Goal: Navigation & Orientation: Find specific page/section

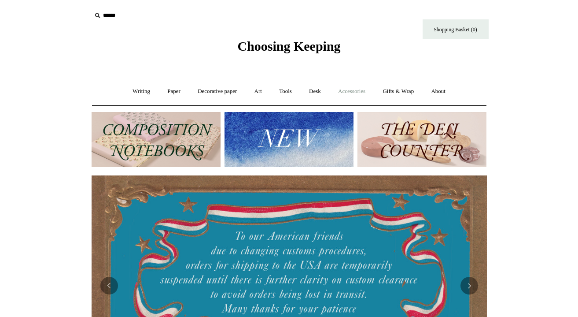
click at [358, 90] on link "Accessories +" at bounding box center [351, 91] width 43 height 23
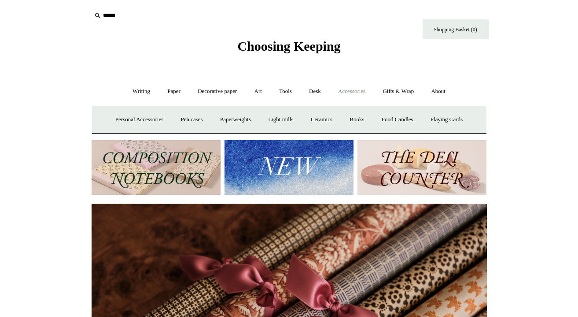
scroll to position [0, 791]
click at [136, 117] on link "Personal Accessories +" at bounding box center [139, 119] width 64 height 23
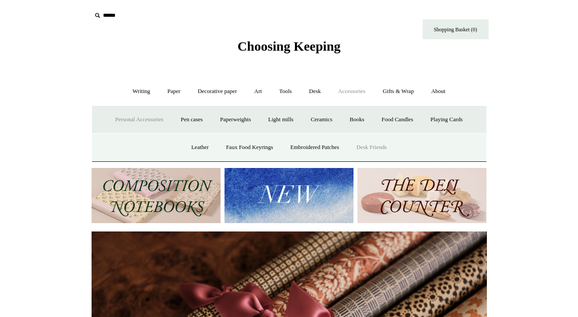
click at [366, 142] on link "Desk Friends" at bounding box center [372, 147] width 46 height 23
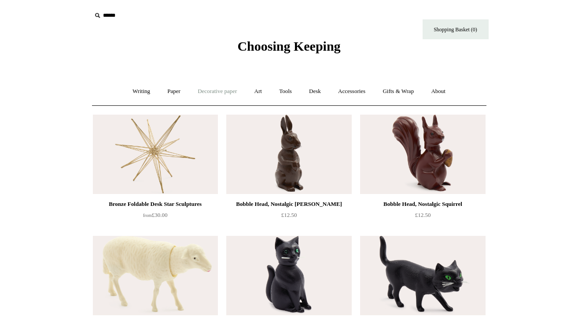
click at [210, 90] on link "Decorative paper +" at bounding box center [217, 91] width 55 height 23
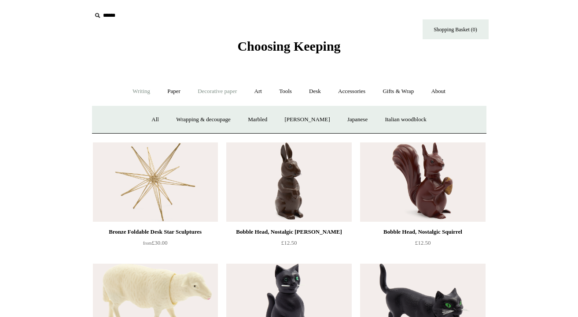
click at [134, 93] on link "Writing +" at bounding box center [141, 91] width 33 height 23
click at [317, 91] on link "Desk +" at bounding box center [315, 91] width 28 height 23
click at [335, 121] on link "Desk Accessories" at bounding box center [326, 119] width 56 height 23
